Goal: Task Accomplishment & Management: Manage account settings

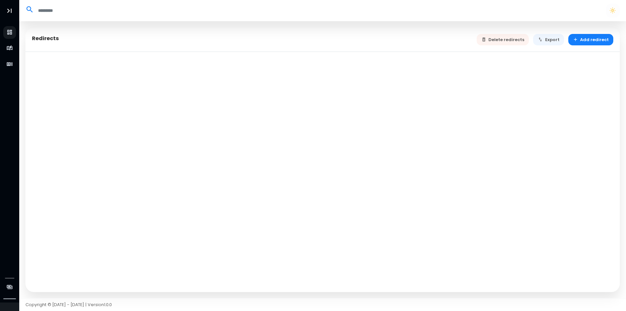
select select "**"
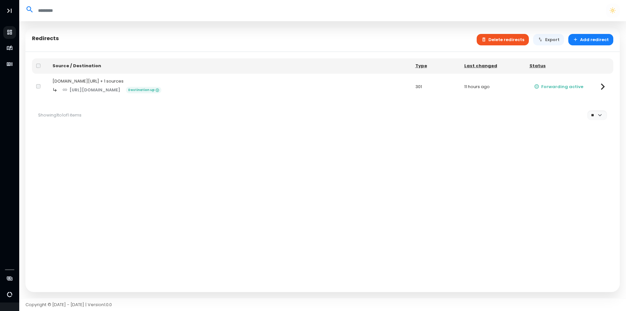
click at [522, 42] on button "Delete redirects" at bounding box center [503, 39] width 53 height 11
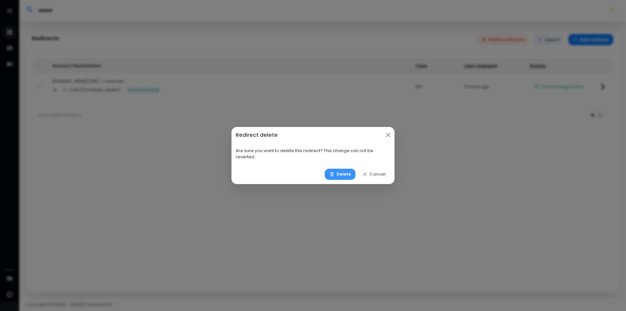
click at [336, 171] on button "Delete" at bounding box center [340, 174] width 31 height 11
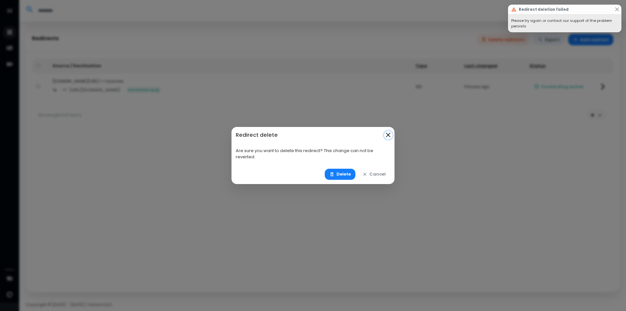
click at [390, 134] on button "Close" at bounding box center [388, 135] width 8 height 8
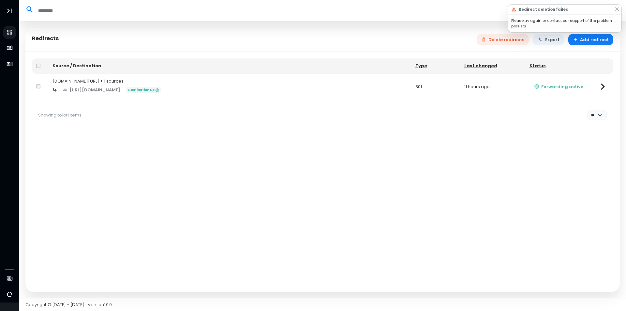
click at [345, 85] on div "https://emergency-valladolid.webnode.es/ Destination up" at bounding box center [230, 89] width 355 height 11
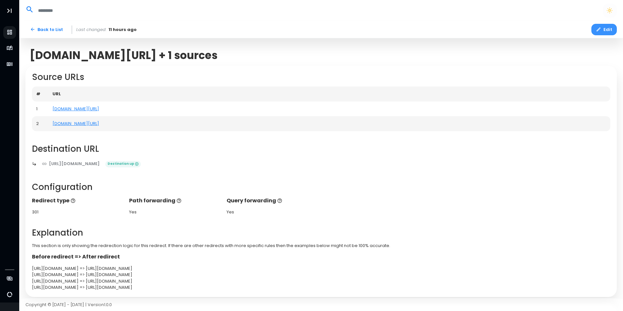
click at [611, 33] on button "Edit" at bounding box center [604, 29] width 25 height 11
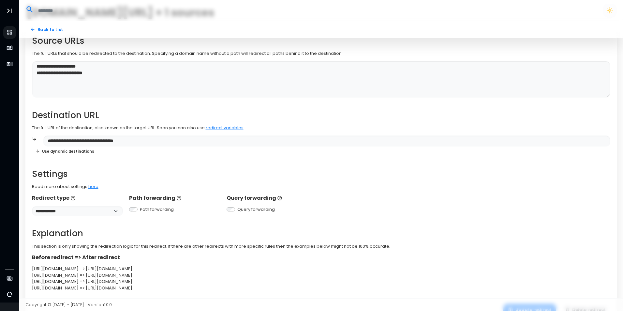
scroll to position [66, 0]
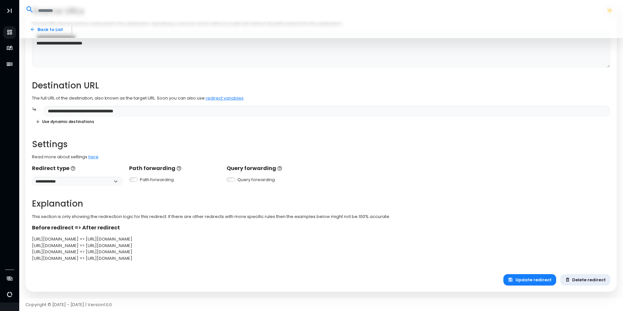
click at [579, 279] on button "Delete redirect" at bounding box center [586, 279] width 50 height 11
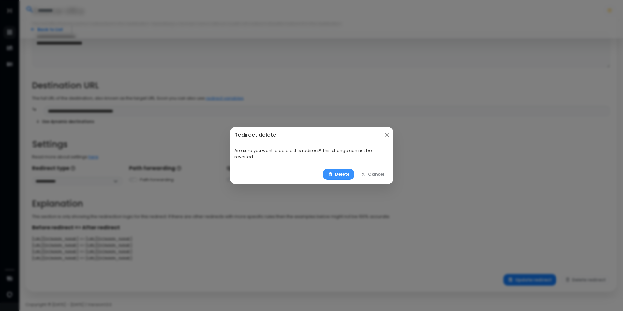
click at [333, 172] on icon "button" at bounding box center [330, 174] width 5 height 5
click at [344, 174] on button "Delete" at bounding box center [338, 174] width 31 height 11
click at [378, 173] on button "Cancel" at bounding box center [372, 174] width 33 height 11
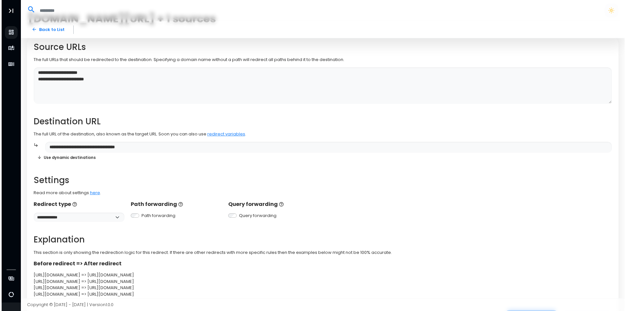
scroll to position [0, 0]
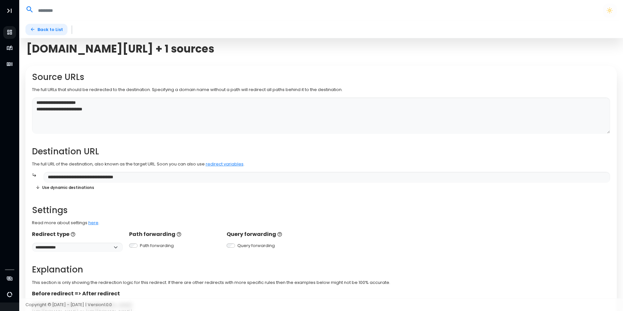
click at [33, 28] on icon at bounding box center [33, 30] width 4 height 4
select select "**"
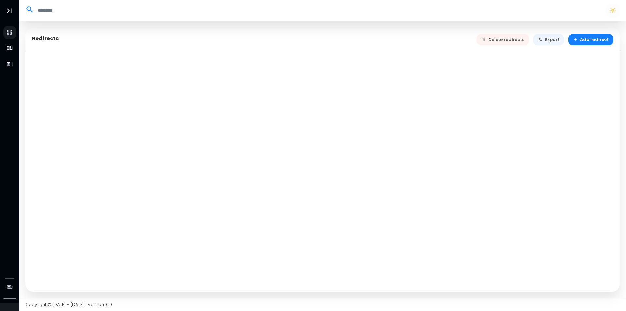
select select "**"
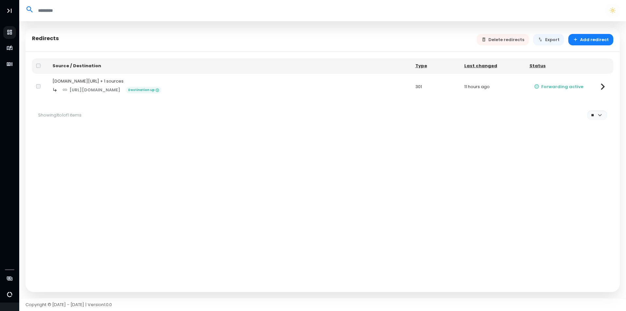
click at [591, 86] on td "Forwarding active" at bounding box center [558, 87] width 67 height 26
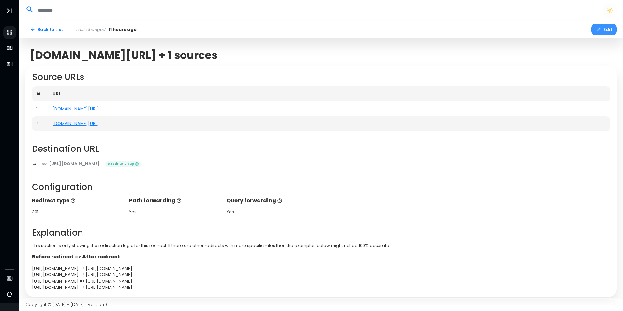
click at [612, 27] on button "Edit" at bounding box center [604, 29] width 25 height 11
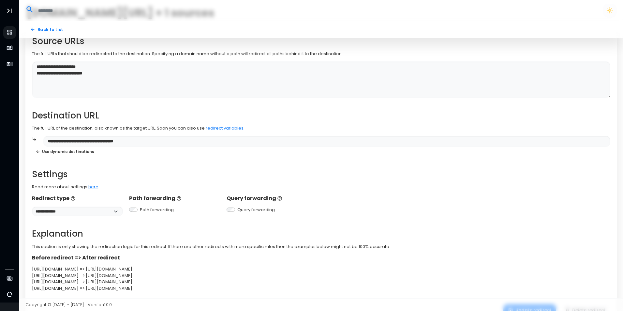
scroll to position [66, 0]
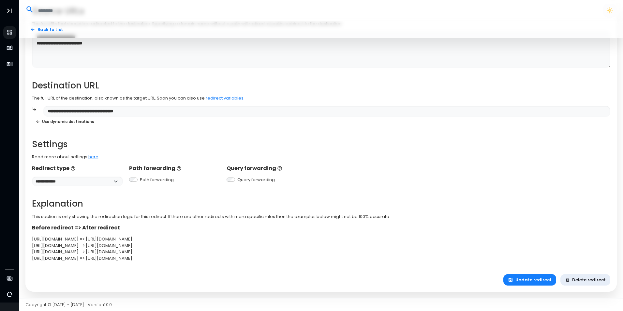
click at [581, 276] on button "Delete redirect" at bounding box center [586, 279] width 50 height 11
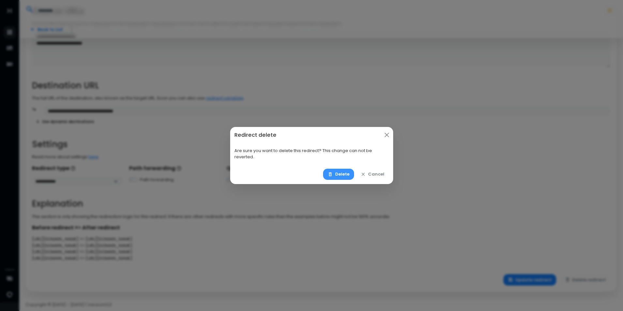
click at [333, 172] on icon "button" at bounding box center [330, 174] width 5 height 5
